Goal: Book appointment/travel/reservation

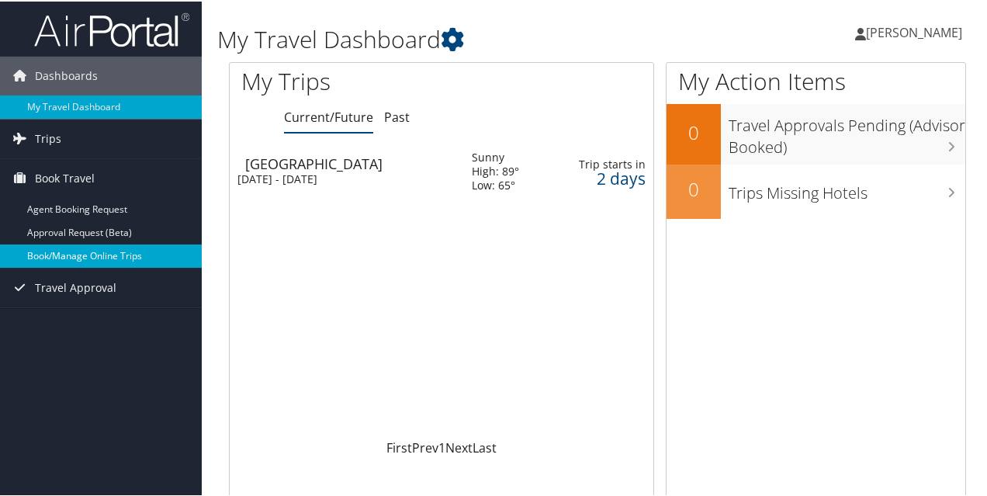
click at [119, 253] on link "Book/Manage Online Trips" at bounding box center [101, 254] width 202 height 23
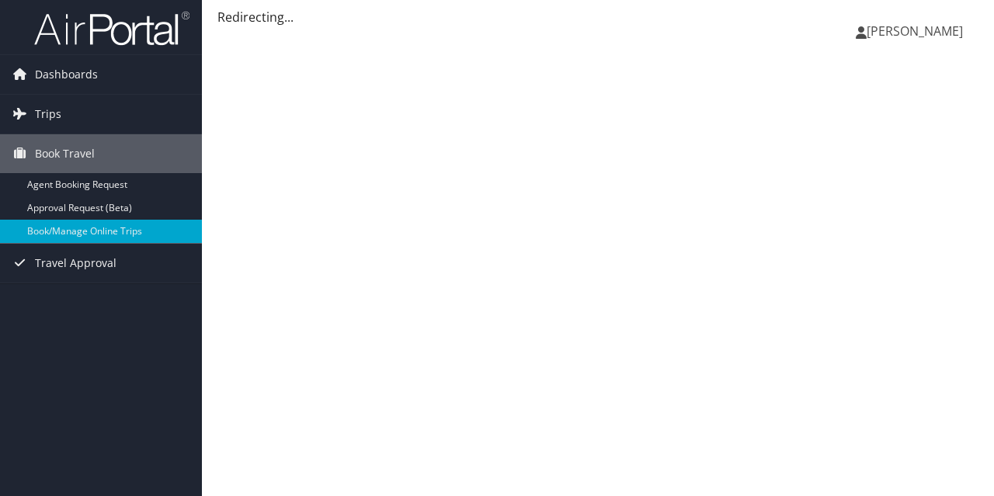
click at [764, 63] on div "sania Khan sania Khan My Settings Travel Agency Contacts View Travel Profile Gi…" at bounding box center [827, 38] width 331 height 60
